Goal: Information Seeking & Learning: Find specific fact

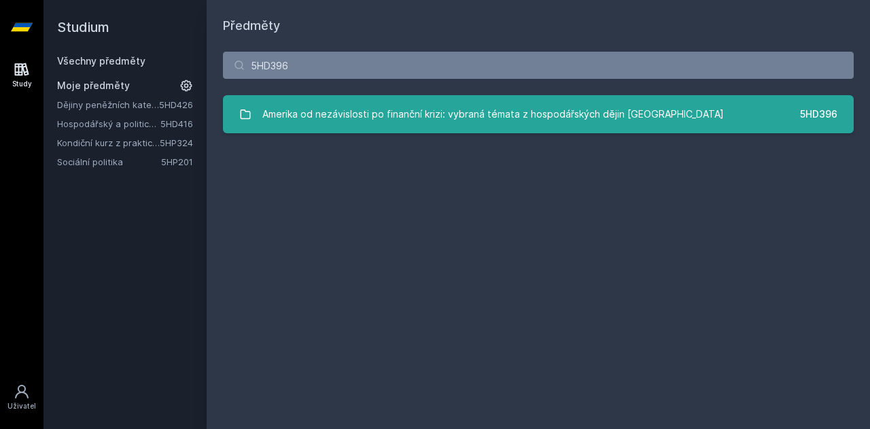
type input "5HD396"
click at [563, 109] on div "Amerika od nezávislosti po finanční krizi: vybraná témata z hospodářských dějin…" at bounding box center [492, 114] width 461 height 27
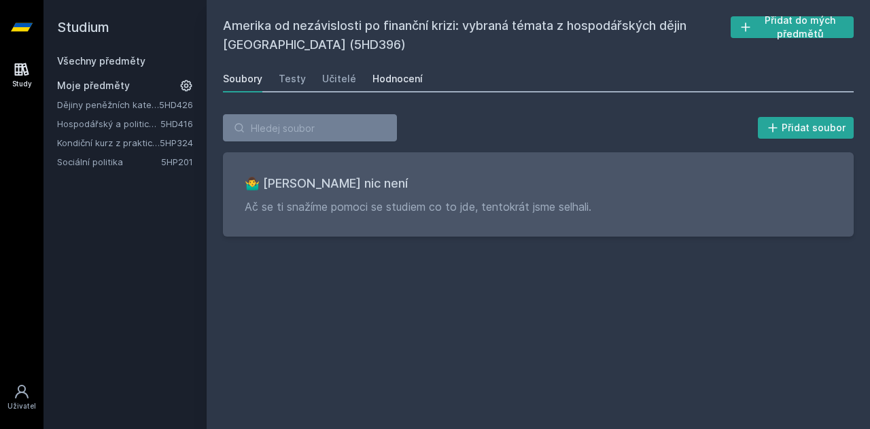
click at [400, 69] on link "Hodnocení" at bounding box center [397, 78] width 50 height 27
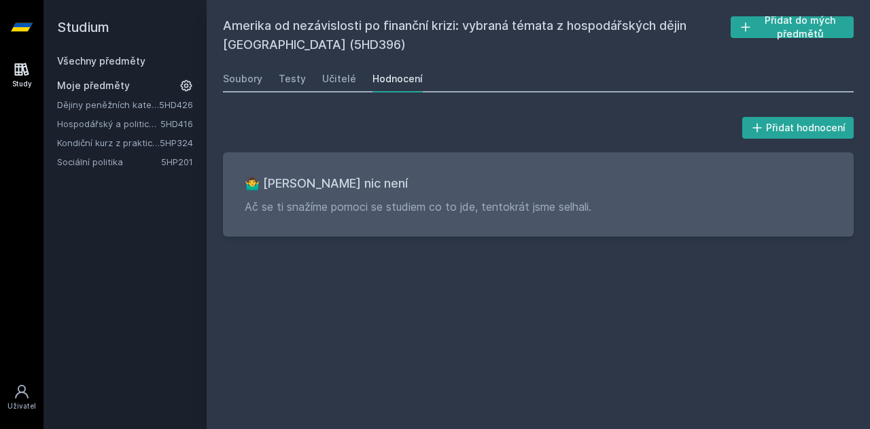
click at [90, 56] on link "Všechny předměty" at bounding box center [101, 61] width 88 height 12
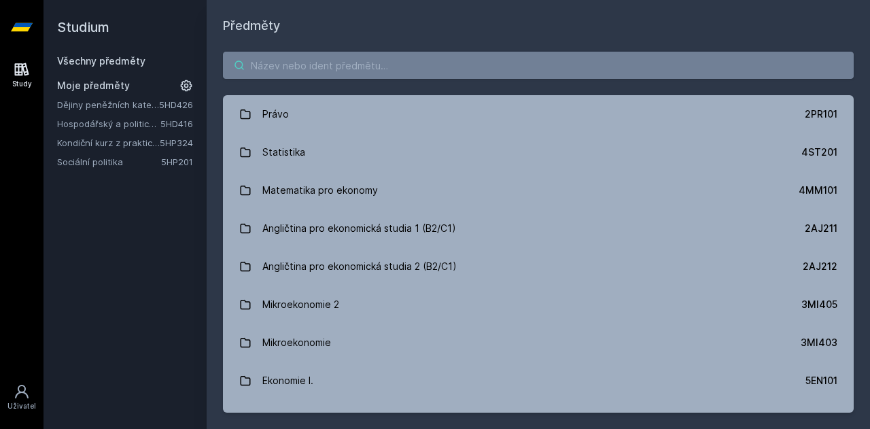
click at [372, 73] on input "search" at bounding box center [538, 65] width 631 height 27
paste input "5HP202"
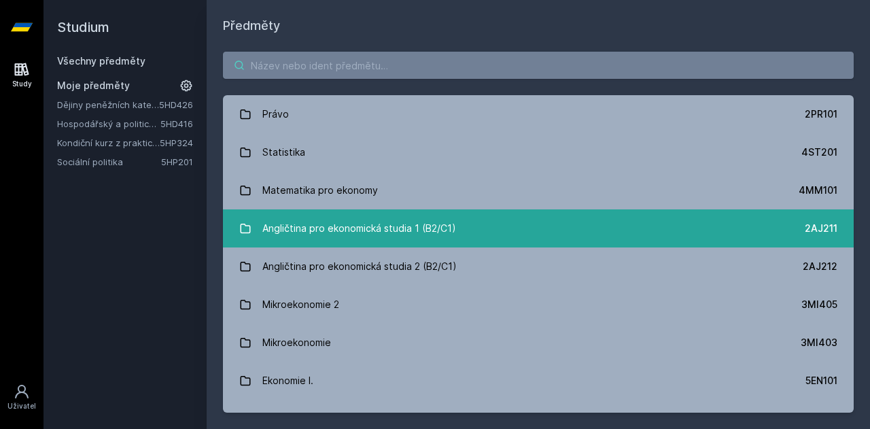
type input "5HP202"
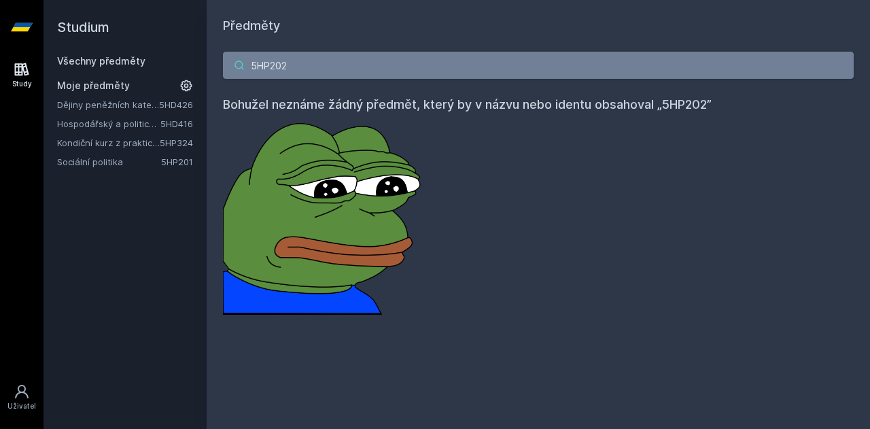
drag, startPoint x: 298, startPoint y: 71, endPoint x: 89, endPoint y: 80, distance: 208.8
click at [89, 80] on div "Studium Všechny předměty Moje předměty Dějiny peněžních kategorií a institucí 5…" at bounding box center [456, 214] width 826 height 429
